Goal: Task Accomplishment & Management: Complete application form

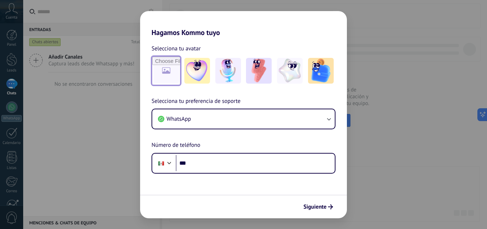
click at [167, 75] on input "file" at bounding box center [166, 71] width 28 height 28
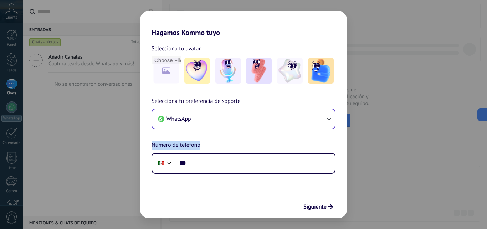
drag, startPoint x: 346, startPoint y: 135, endPoint x: 327, endPoint y: 122, distance: 22.1
click at [327, 122] on div "Selecciona tu preferencia de soporte WhatsApp Número de teléfono Phone ***" at bounding box center [243, 135] width 207 height 77
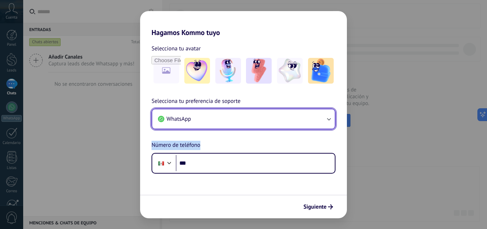
click at [327, 122] on icon "button" at bounding box center [328, 118] width 7 height 7
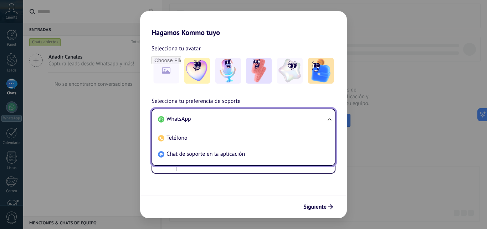
click at [327, 122] on ul "WhatsApp Teléfono Chat de soporte en la aplicación" at bounding box center [244, 136] width 184 height 57
click at [422, 111] on div "Hagamos Kommo tuyo Selecciona tu avatar Selecciona tu preferencia de soporte Wh…" at bounding box center [243, 114] width 487 height 229
